Goal: Navigation & Orientation: Go to known website

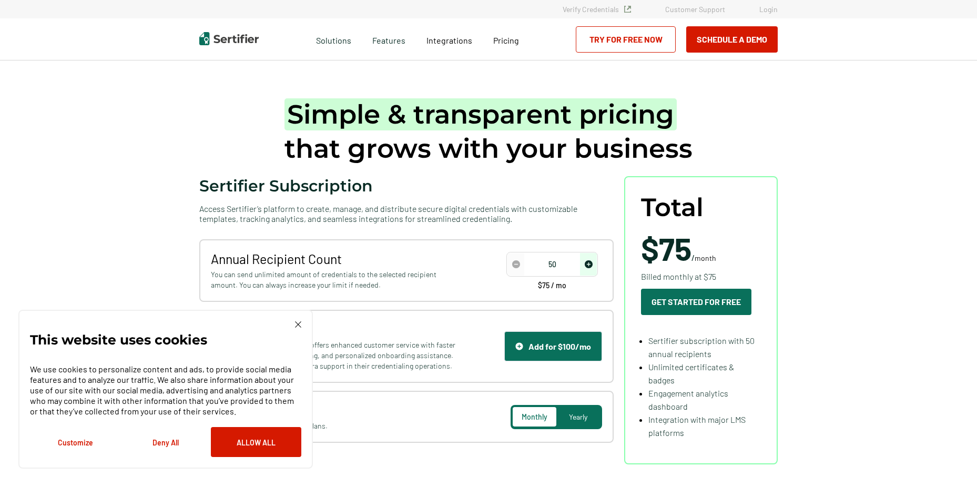
click at [229, 37] on img at bounding box center [228, 38] width 59 height 13
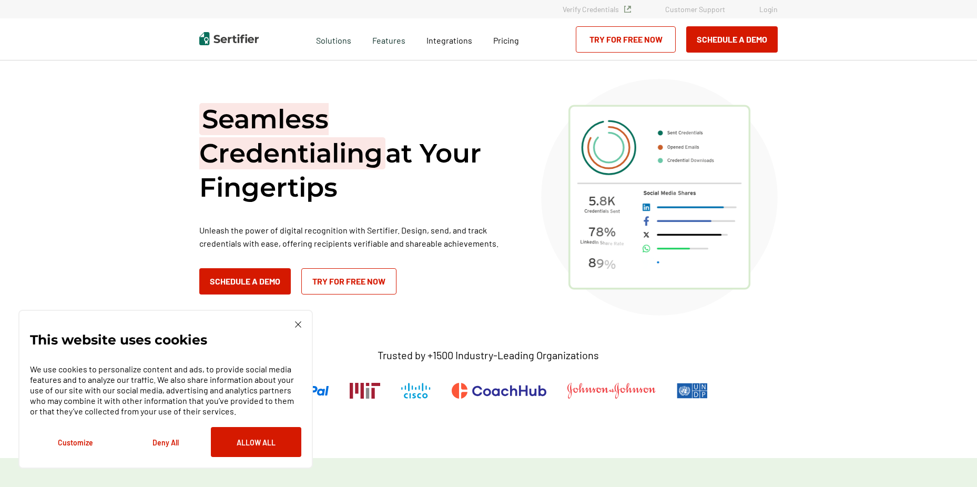
click at [297, 325] on img at bounding box center [298, 324] width 6 height 6
